Goal: Information Seeking & Learning: Learn about a topic

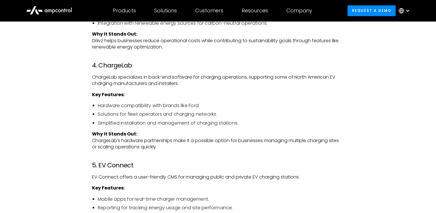
scroll to position [1119, 0]
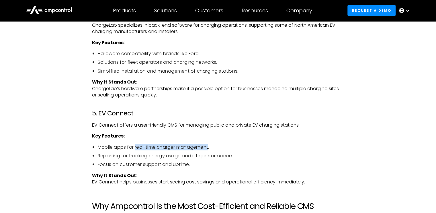
drag, startPoint x: 135, startPoint y: 151, endPoint x: 210, endPoint y: 155, distance: 74.9
click at [210, 150] on li "Mobile apps for real-time charger management." at bounding box center [221, 147] width 246 height 6
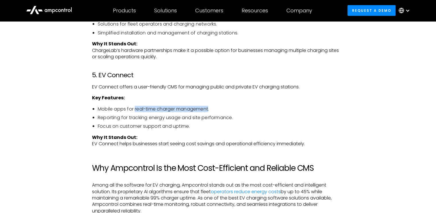
scroll to position [1148, 0]
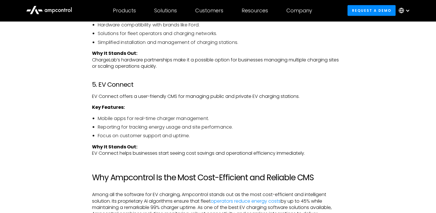
click at [112, 122] on li "Mobile apps for real-time charger management." at bounding box center [221, 118] width 246 height 6
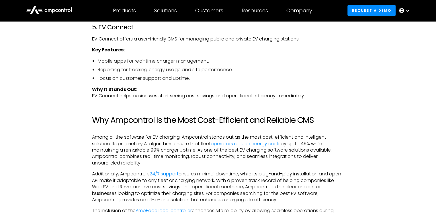
drag, startPoint x: 118, startPoint y: 102, endPoint x: 314, endPoint y: 100, distance: 196.8
click at [314, 99] on p "Why It Stands Out: EV Connect helps businesses start seeing cost savings and op…" at bounding box center [218, 92] width 252 height 13
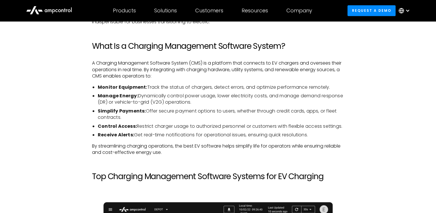
scroll to position [402, 0]
